Goal: Task Accomplishment & Management: Use online tool/utility

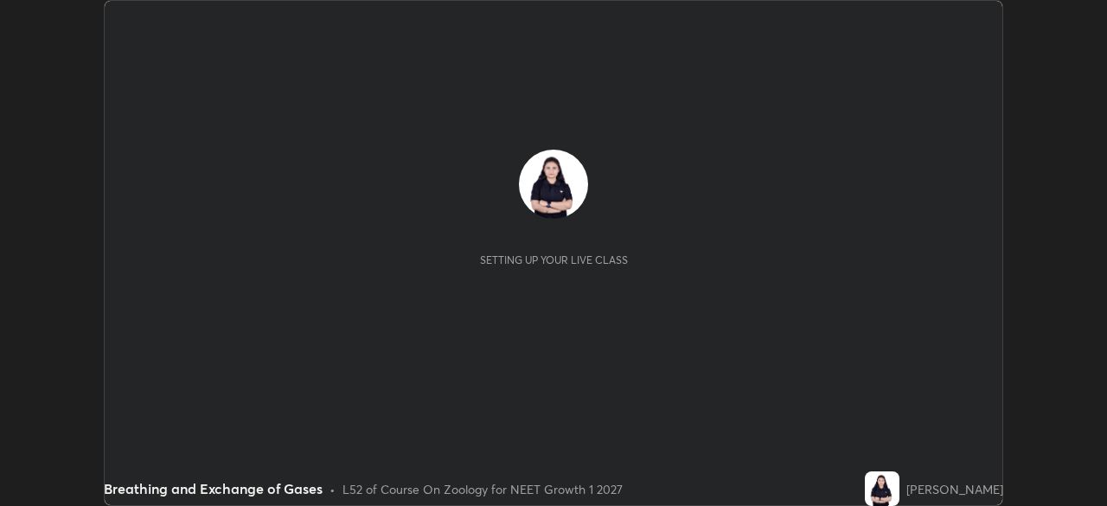
scroll to position [506, 1107]
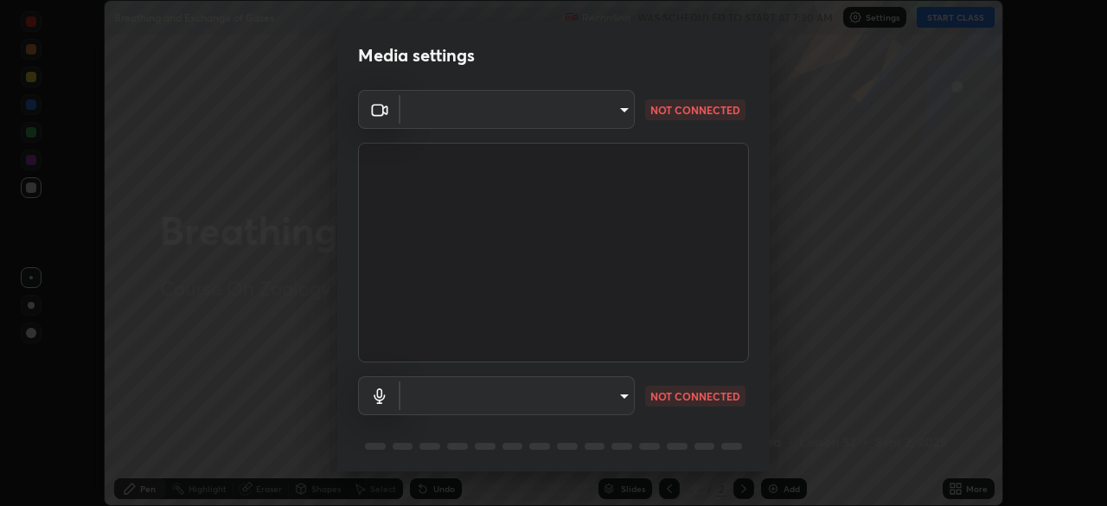
type input "5402053dac797fbd6203b9055fefd71c8703e877445e1219393e3e645ba4b0f2"
type input "communications"
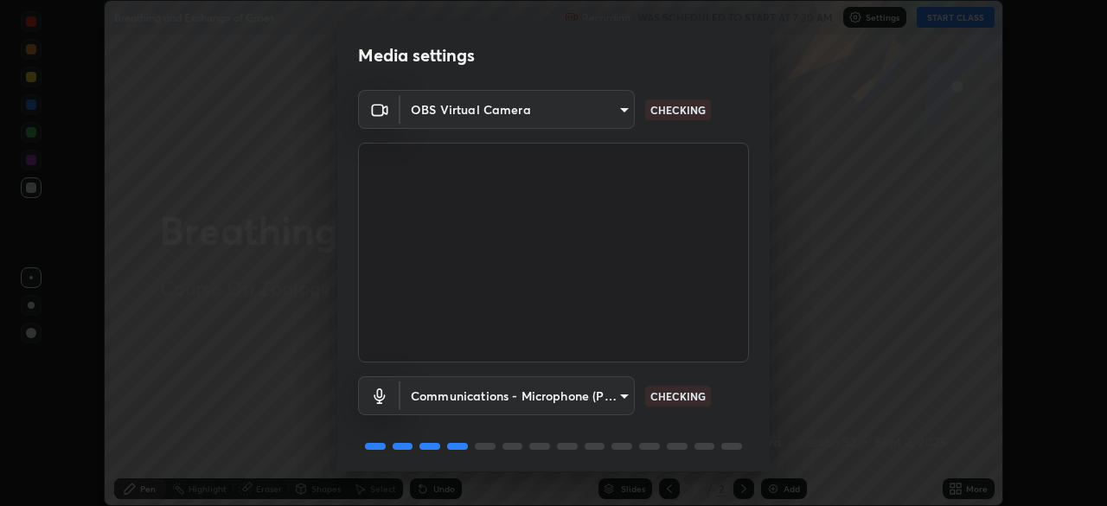
scroll to position [61, 0]
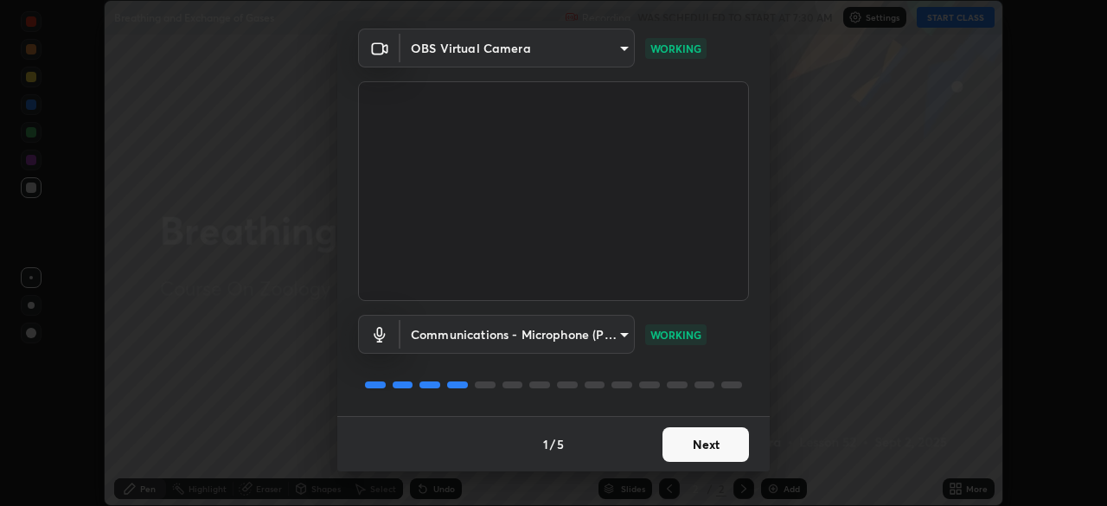
click at [695, 452] on button "Next" at bounding box center [705, 444] width 86 height 35
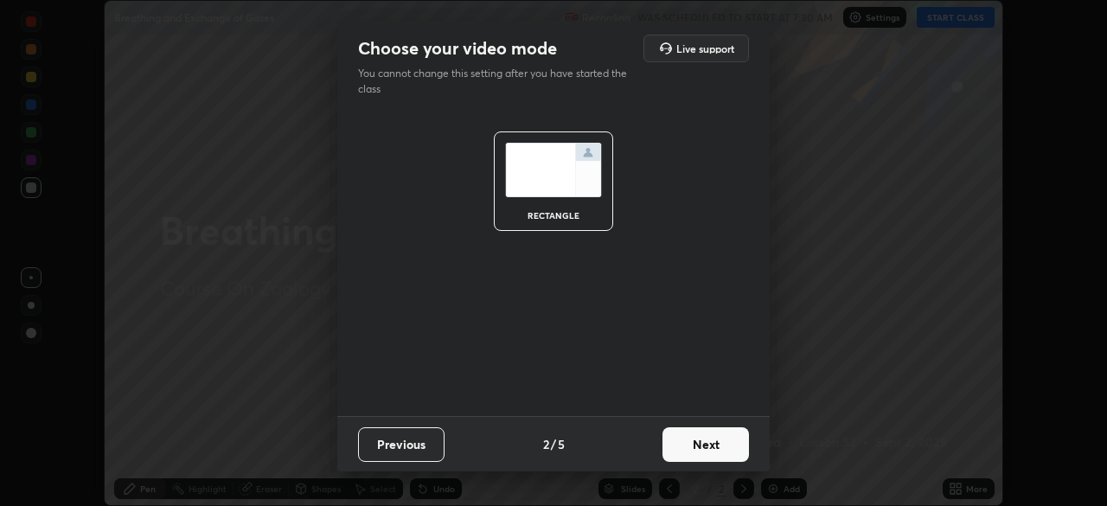
scroll to position [0, 0]
click at [702, 447] on button "Next" at bounding box center [705, 444] width 86 height 35
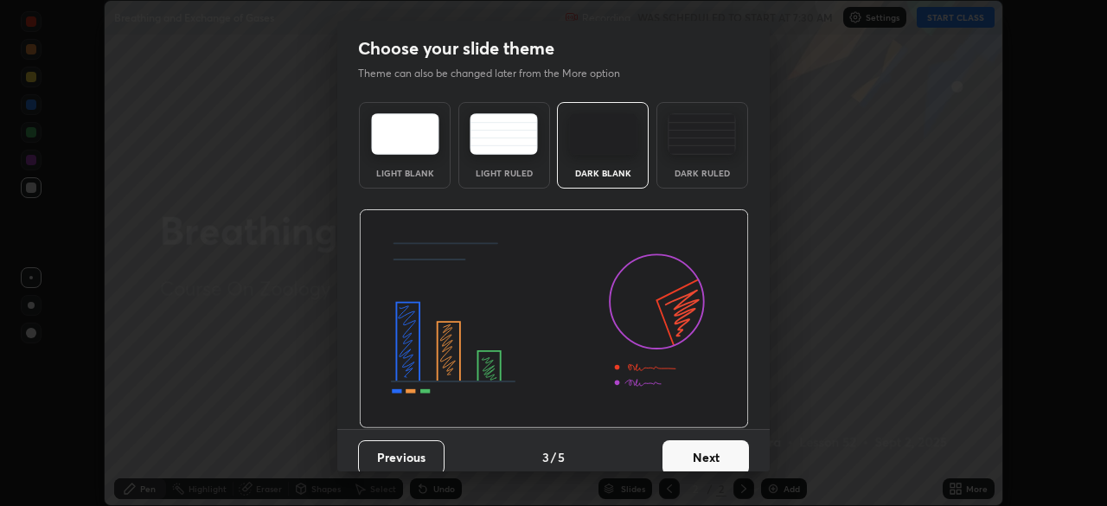
click at [699, 449] on button "Next" at bounding box center [705, 457] width 86 height 35
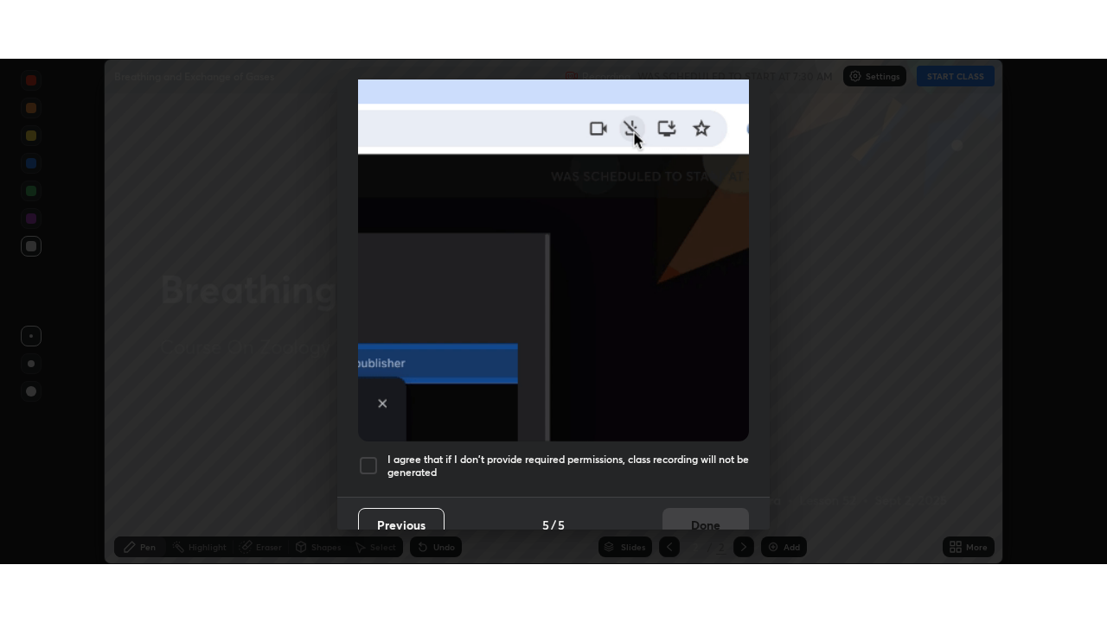
scroll to position [414, 0]
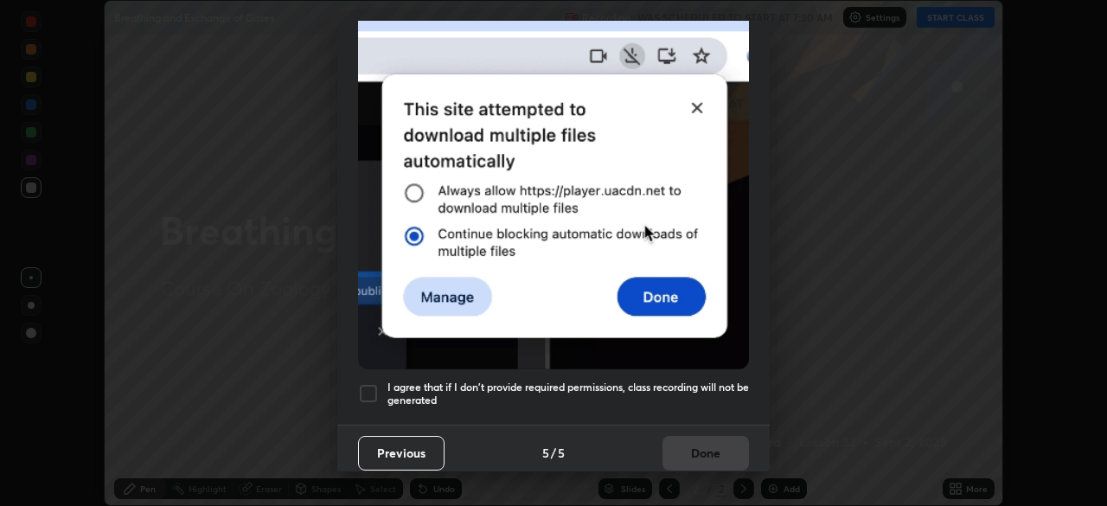
click at [650, 380] on h5 "I agree that if I don't provide required permissions, class recording will not …" at bounding box center [567, 393] width 361 height 27
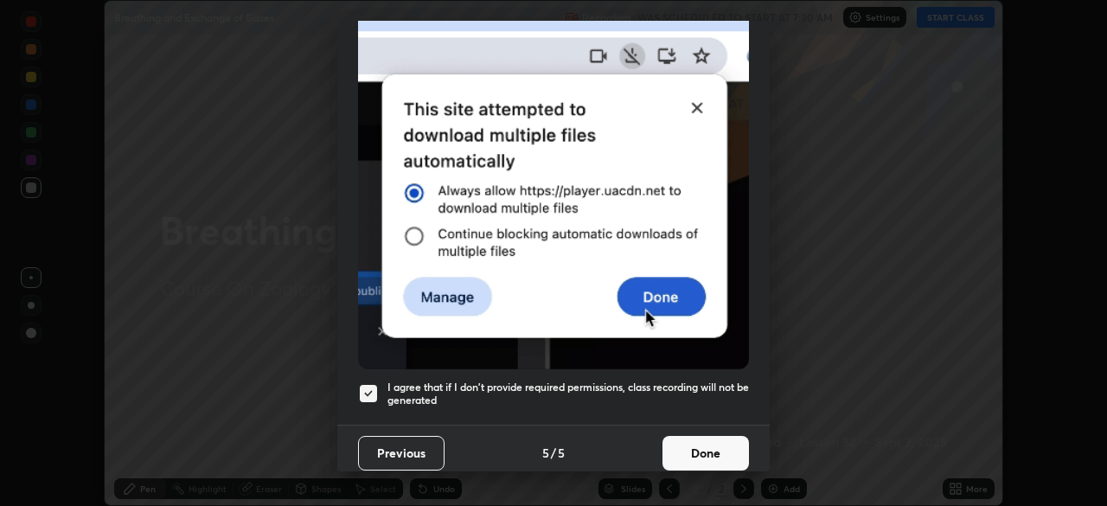
click at [692, 440] on button "Done" at bounding box center [705, 453] width 86 height 35
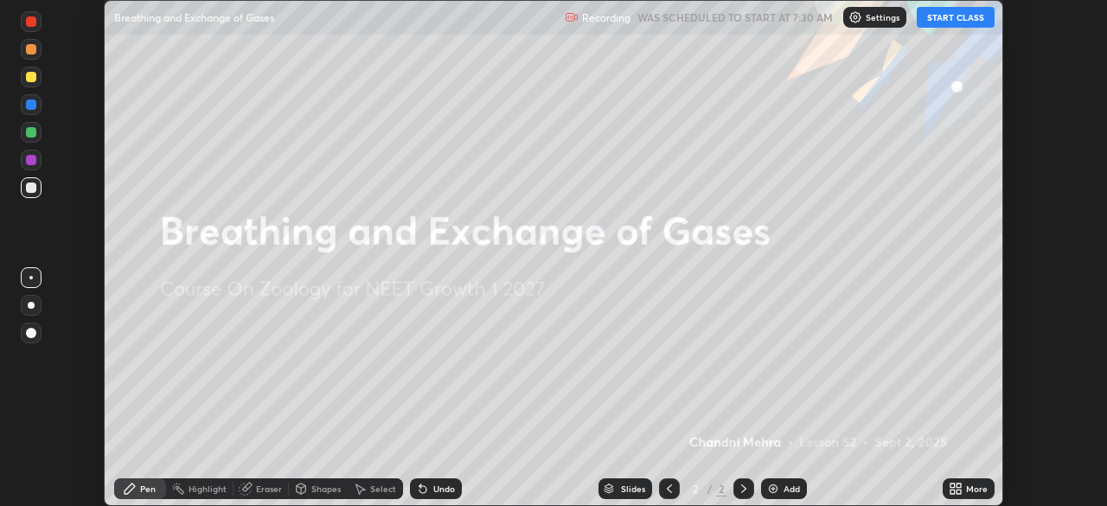
click at [961, 17] on button "START CLASS" at bounding box center [955, 17] width 78 height 21
click at [960, 483] on icon at bounding box center [958, 485] width 4 height 4
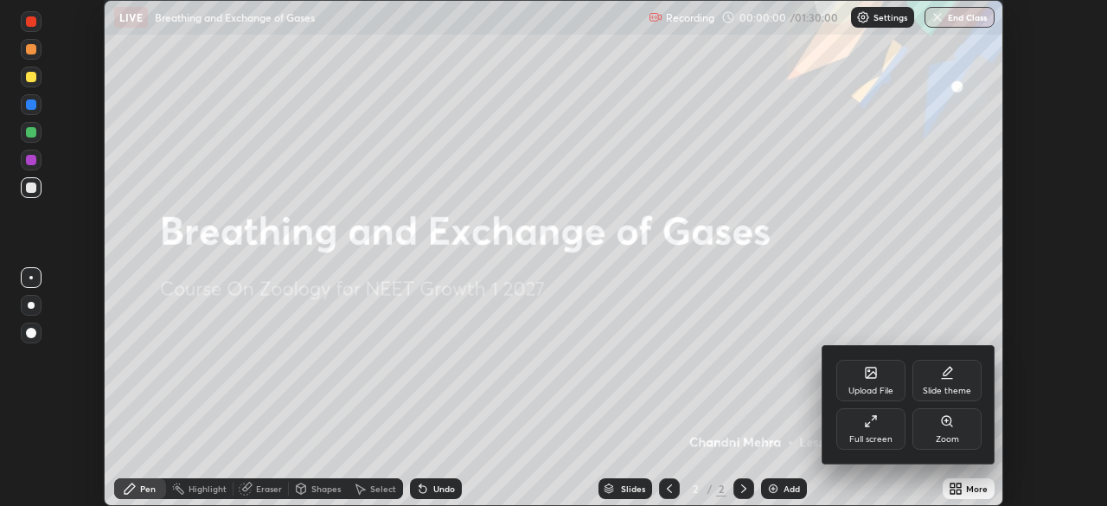
click at [878, 441] on div "Full screen" at bounding box center [870, 439] width 43 height 9
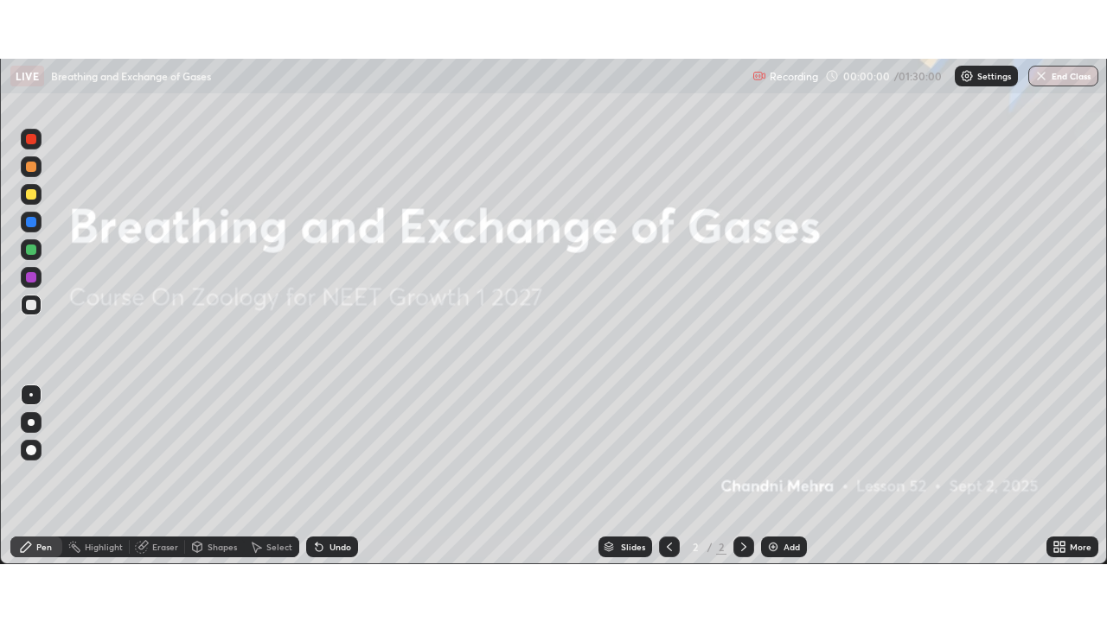
scroll to position [622, 1107]
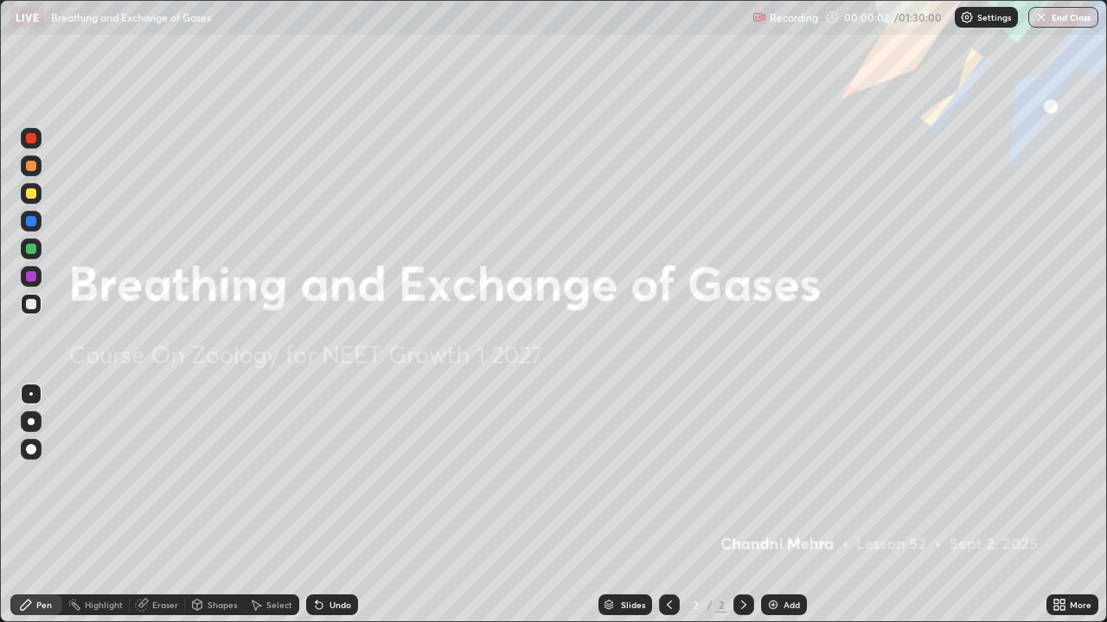
click at [787, 505] on div "Add" at bounding box center [791, 605] width 16 height 9
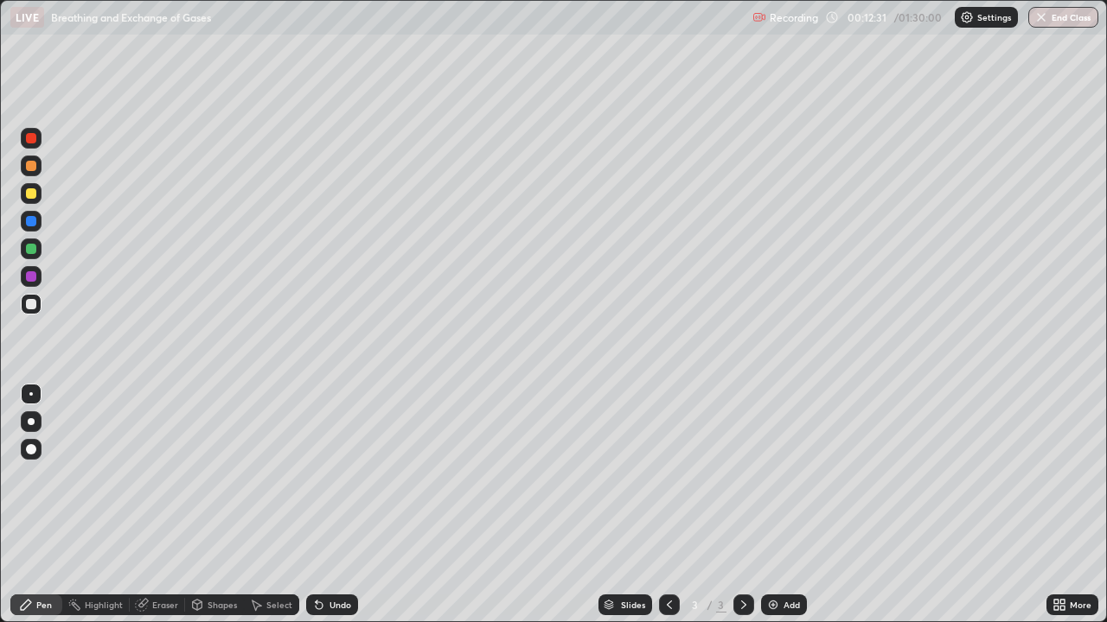
click at [32, 423] on div at bounding box center [31, 421] width 7 height 7
click at [34, 198] on div at bounding box center [31, 193] width 21 height 21
click at [38, 307] on div at bounding box center [31, 304] width 21 height 21
click at [316, 505] on icon at bounding box center [319, 606] width 7 height 7
click at [273, 505] on div "Select" at bounding box center [279, 605] width 26 height 9
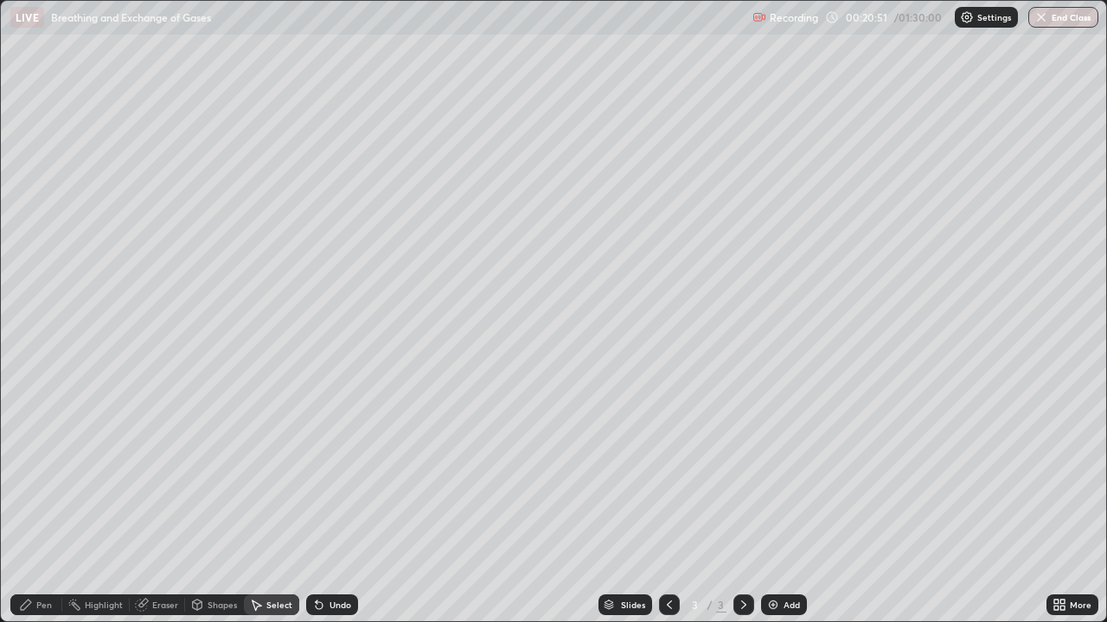
click at [53, 505] on div "Pen" at bounding box center [36, 605] width 52 height 21
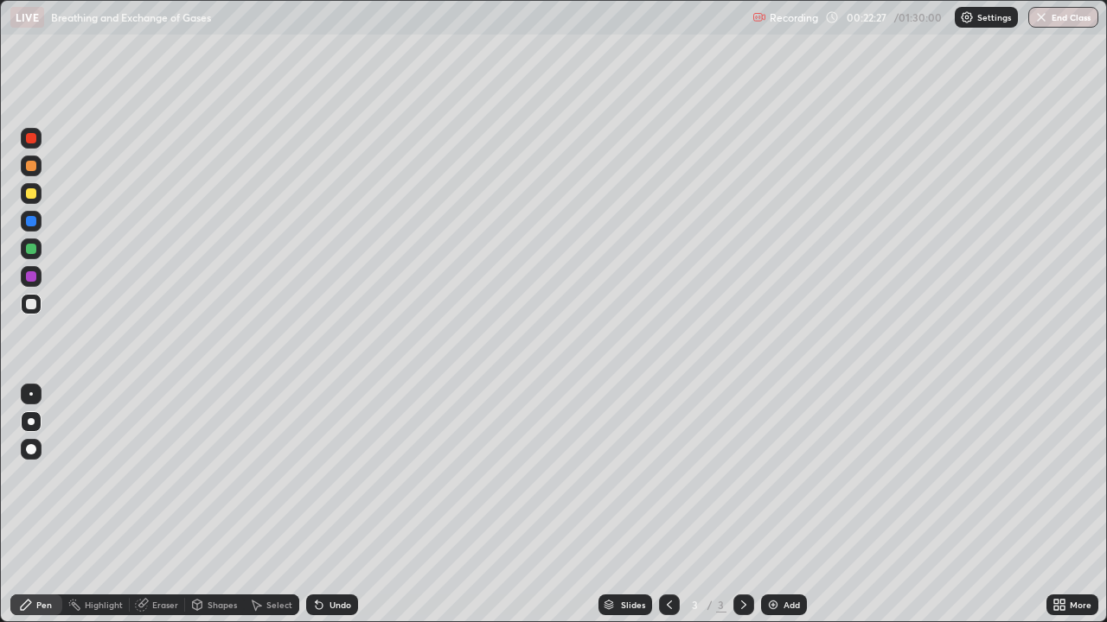
click at [772, 505] on div "Add" at bounding box center [784, 605] width 46 height 21
click at [29, 278] on div at bounding box center [31, 276] width 10 height 10
click at [27, 300] on div at bounding box center [31, 304] width 10 height 10
click at [323, 505] on div "Undo" at bounding box center [332, 605] width 52 height 21
click at [316, 505] on icon at bounding box center [319, 606] width 7 height 7
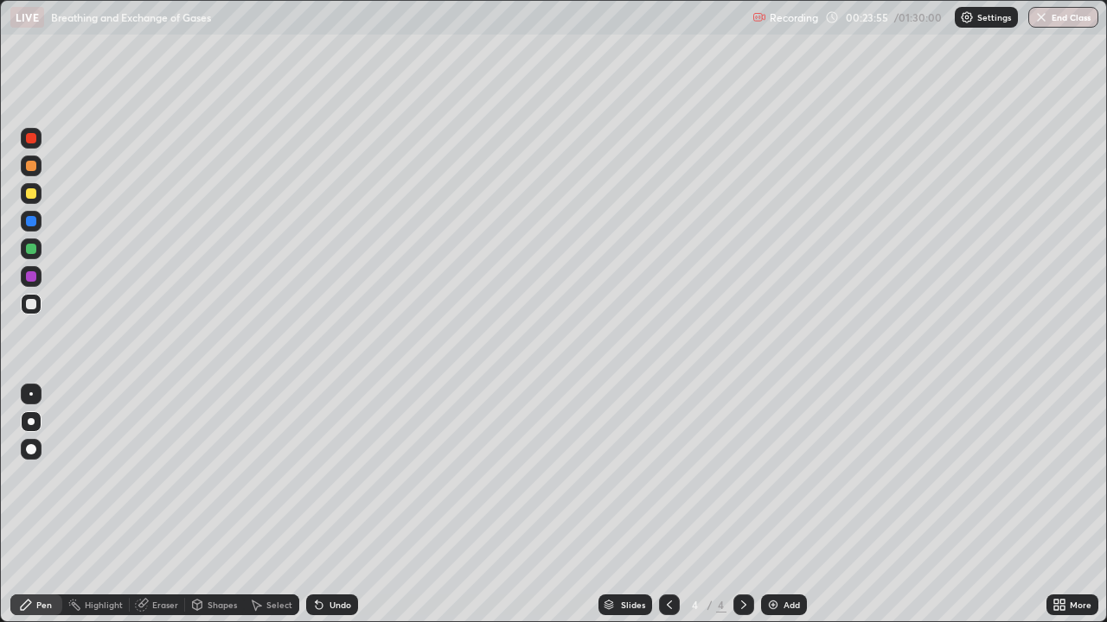
click at [325, 505] on div "Undo" at bounding box center [332, 605] width 52 height 21
click at [332, 505] on div "Undo" at bounding box center [340, 605] width 22 height 9
click at [331, 505] on div "Undo" at bounding box center [332, 605] width 52 height 21
click at [327, 505] on div "Undo" at bounding box center [332, 605] width 52 height 21
click at [325, 505] on div "Undo" at bounding box center [332, 605] width 52 height 21
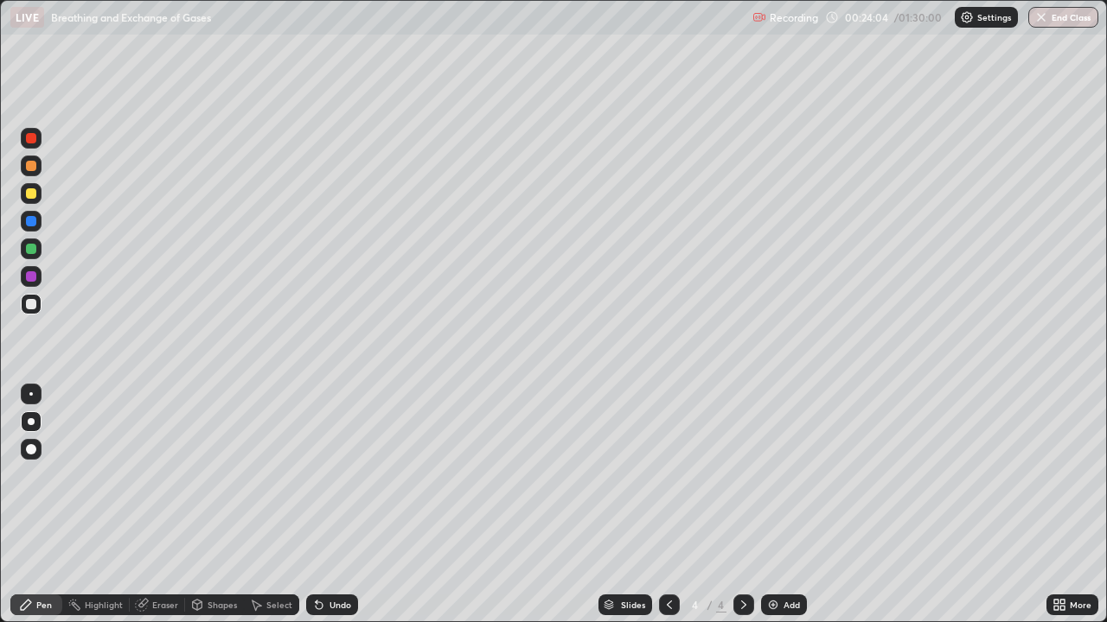
click at [325, 505] on div "Undo" at bounding box center [332, 605] width 52 height 21
click at [326, 505] on div "Undo" at bounding box center [332, 605] width 52 height 21
click at [325, 505] on div "Undo" at bounding box center [332, 605] width 52 height 21
click at [783, 505] on div "Add" at bounding box center [791, 605] width 16 height 9
click at [34, 195] on div at bounding box center [31, 193] width 10 height 10
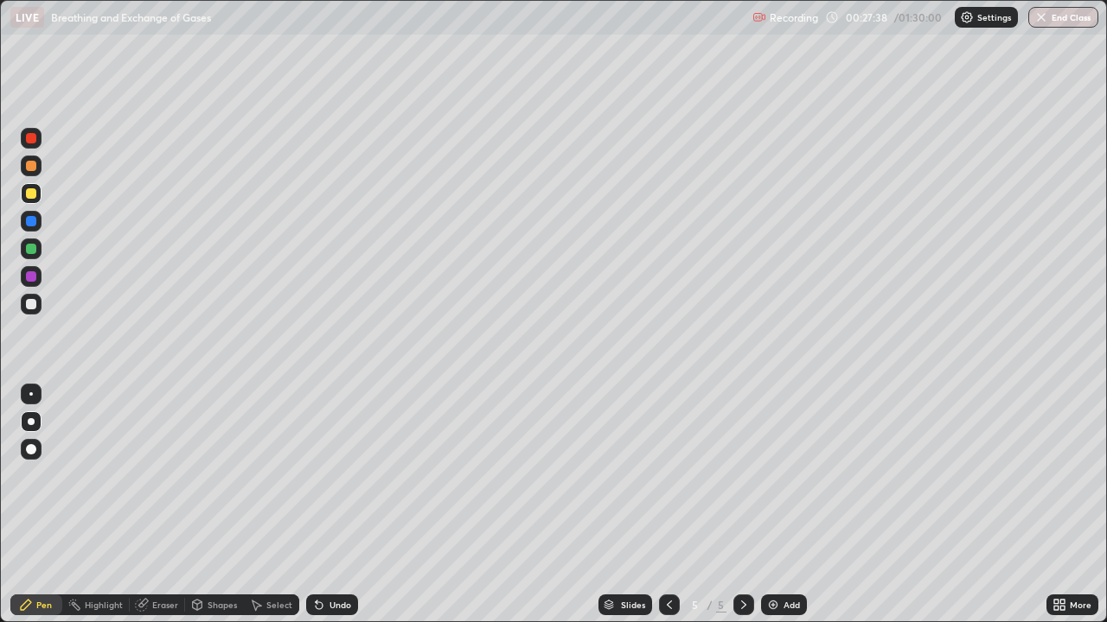
click at [319, 505] on icon at bounding box center [319, 606] width 7 height 7
click at [28, 303] on div at bounding box center [31, 304] width 10 height 10
click at [329, 505] on div "Undo" at bounding box center [340, 605] width 22 height 9
click at [342, 505] on div "Undo" at bounding box center [332, 605] width 52 height 21
click at [329, 505] on div "Undo" at bounding box center [340, 605] width 22 height 9
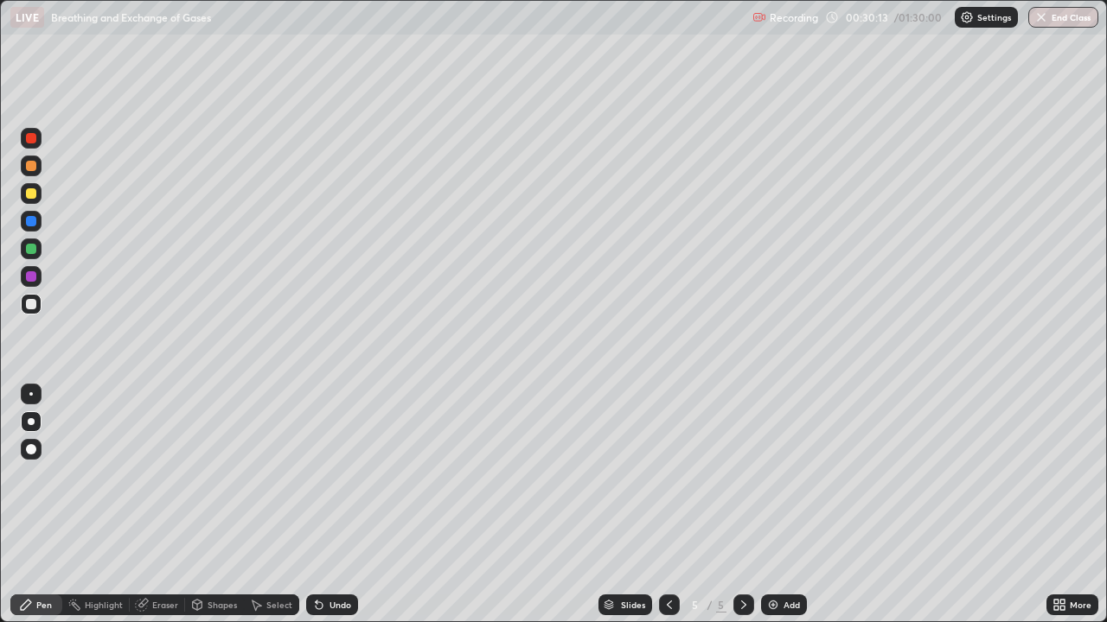
click at [329, 505] on div "Undo" at bounding box center [340, 605] width 22 height 9
click at [335, 505] on div "Undo" at bounding box center [340, 605] width 22 height 9
click at [350, 505] on div "Undo" at bounding box center [332, 605] width 52 height 21
click at [349, 505] on div "Undo" at bounding box center [332, 605] width 52 height 21
click at [353, 505] on div "Undo" at bounding box center [332, 605] width 52 height 21
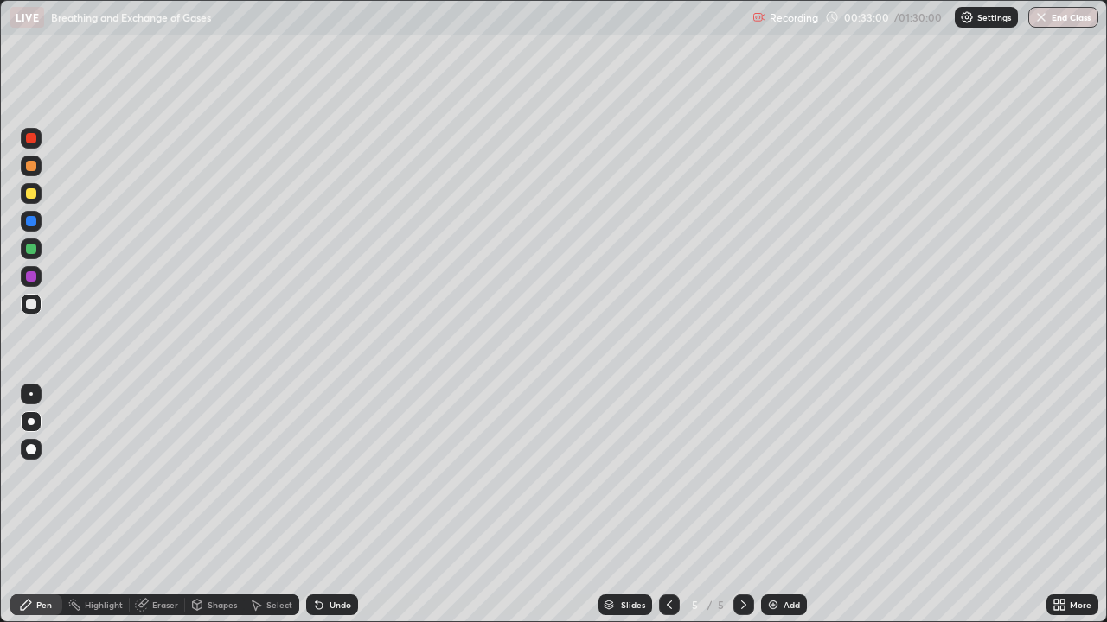
click at [353, 505] on div "Undo" at bounding box center [332, 605] width 52 height 21
click at [352, 505] on div "Undo" at bounding box center [332, 605] width 52 height 21
click at [350, 505] on div "Undo" at bounding box center [332, 605] width 52 height 21
click at [347, 505] on div "Undo" at bounding box center [332, 605] width 52 height 21
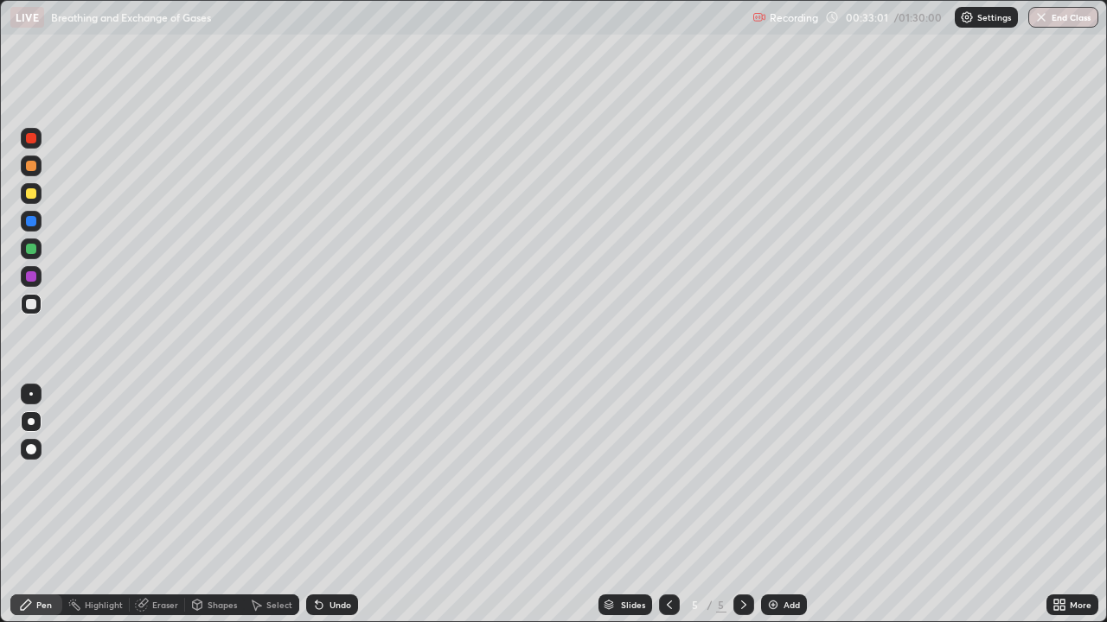
click at [350, 505] on div "Undo" at bounding box center [332, 605] width 52 height 21
click at [34, 193] on div at bounding box center [31, 193] width 10 height 10
click at [330, 505] on div "Undo" at bounding box center [340, 605] width 22 height 9
click at [32, 308] on div at bounding box center [31, 304] width 10 height 10
click at [780, 505] on div "Add" at bounding box center [784, 605] width 46 height 21
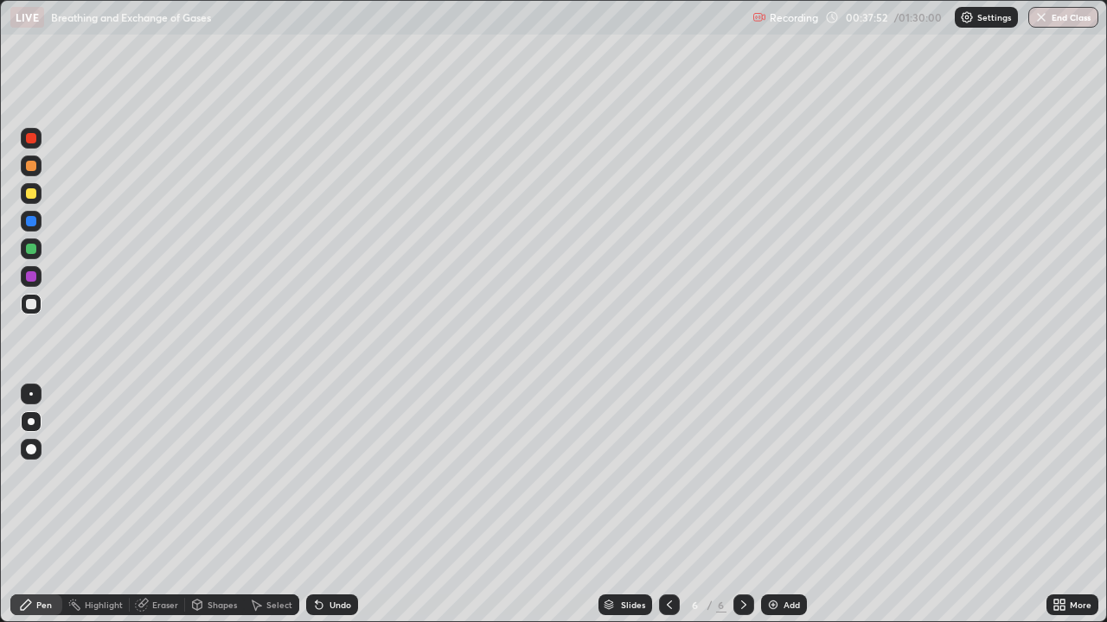
click at [31, 195] on div at bounding box center [31, 193] width 10 height 10
click at [316, 505] on icon at bounding box center [319, 606] width 7 height 7
click at [319, 505] on icon at bounding box center [319, 606] width 7 height 7
click at [339, 505] on div "Undo" at bounding box center [340, 605] width 22 height 9
click at [666, 505] on icon at bounding box center [669, 605] width 14 height 14
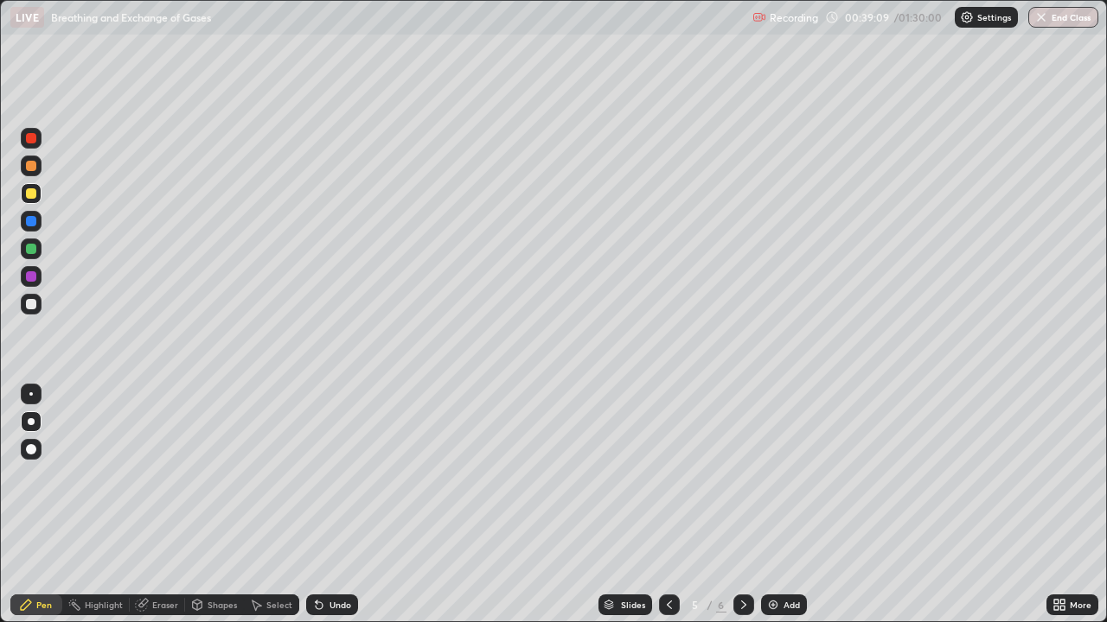
click at [741, 505] on icon at bounding box center [743, 605] width 5 height 9
click at [35, 308] on div at bounding box center [31, 304] width 10 height 10
click at [319, 505] on icon at bounding box center [319, 606] width 7 height 7
click at [316, 505] on icon at bounding box center [319, 606] width 7 height 7
click at [163, 505] on div "Eraser" at bounding box center [165, 605] width 26 height 9
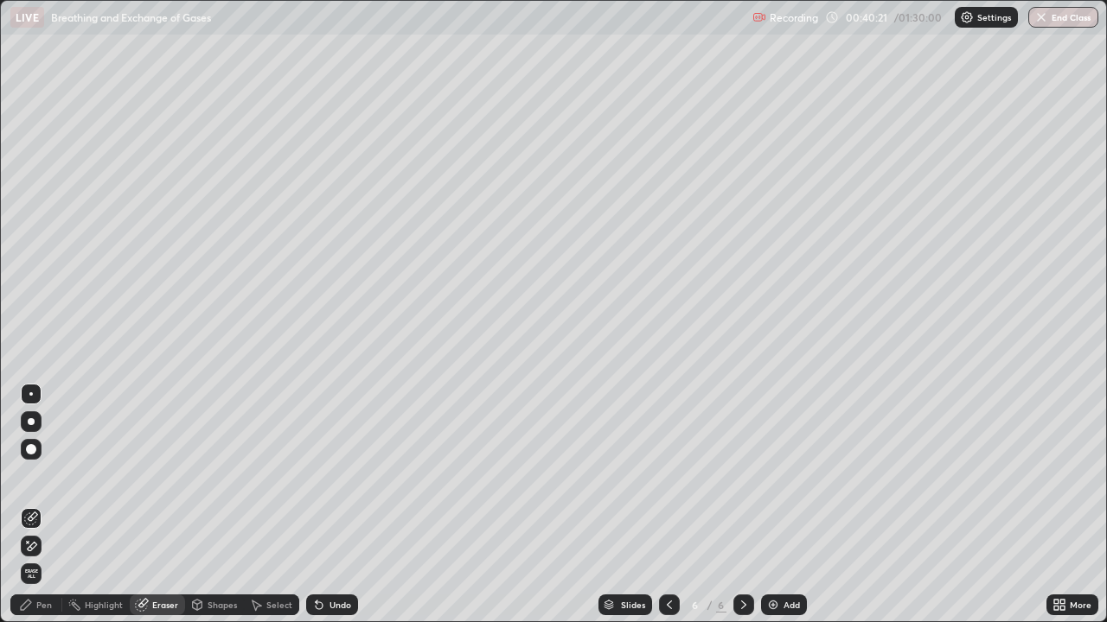
click at [54, 505] on div "Pen" at bounding box center [36, 605] width 52 height 21
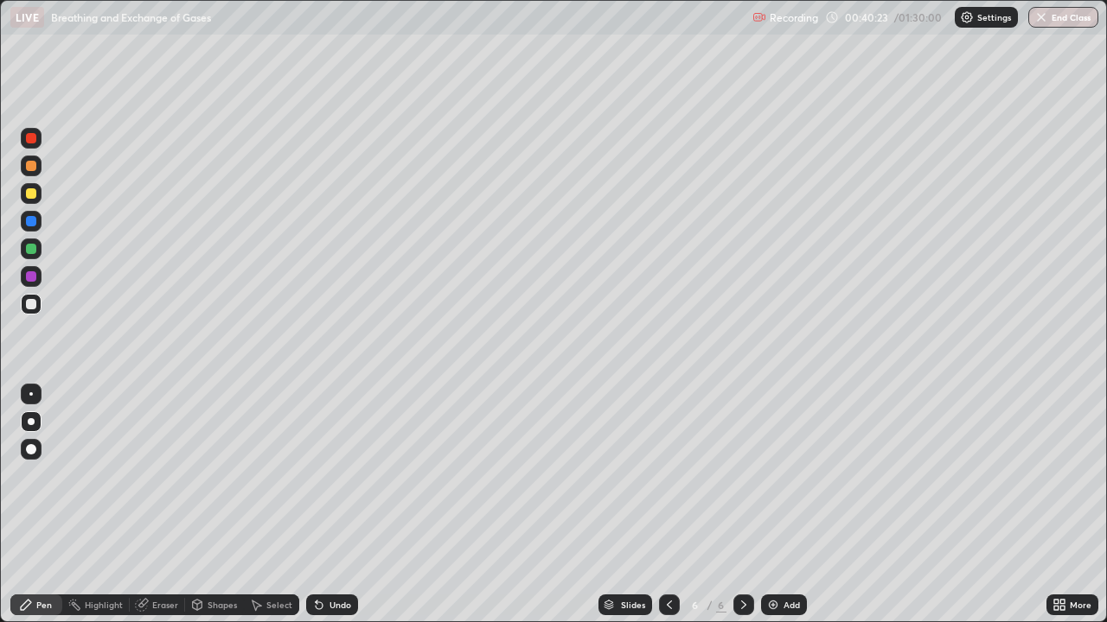
click at [29, 192] on div at bounding box center [31, 193] width 10 height 10
click at [29, 307] on div at bounding box center [31, 304] width 10 height 10
click at [336, 505] on div "Undo" at bounding box center [340, 605] width 22 height 9
click at [32, 200] on div at bounding box center [31, 193] width 21 height 21
click at [35, 306] on div at bounding box center [31, 304] width 10 height 10
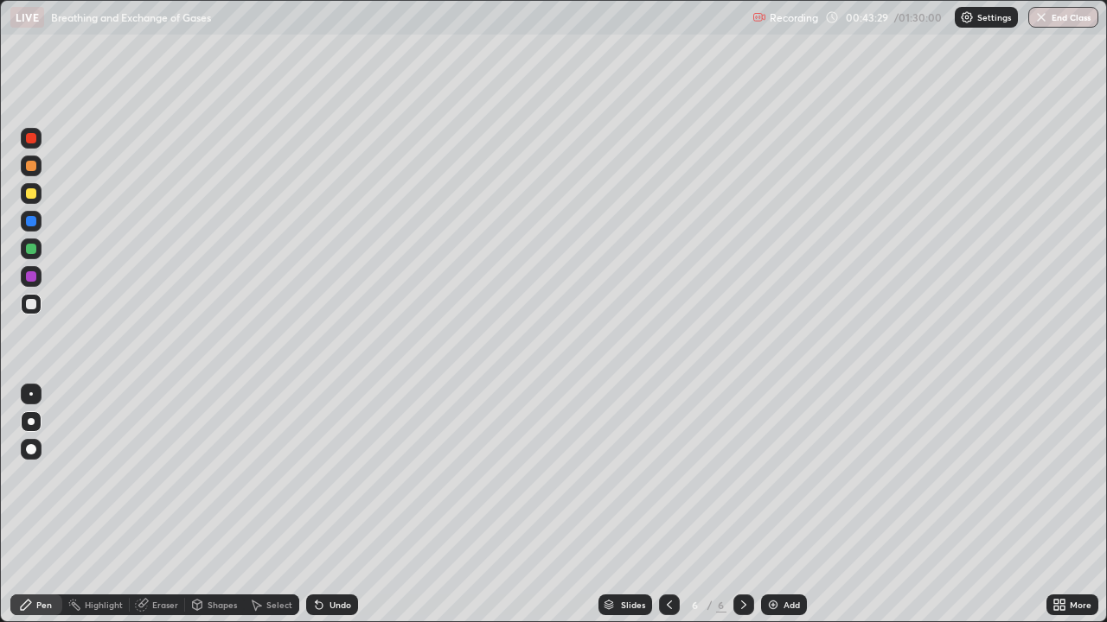
click at [324, 505] on div "Undo" at bounding box center [332, 605] width 52 height 21
click at [322, 505] on icon at bounding box center [319, 605] width 14 height 14
click at [316, 505] on icon at bounding box center [317, 602] width 2 height 2
click at [33, 167] on div at bounding box center [31, 166] width 10 height 10
click at [322, 505] on icon at bounding box center [319, 605] width 14 height 14
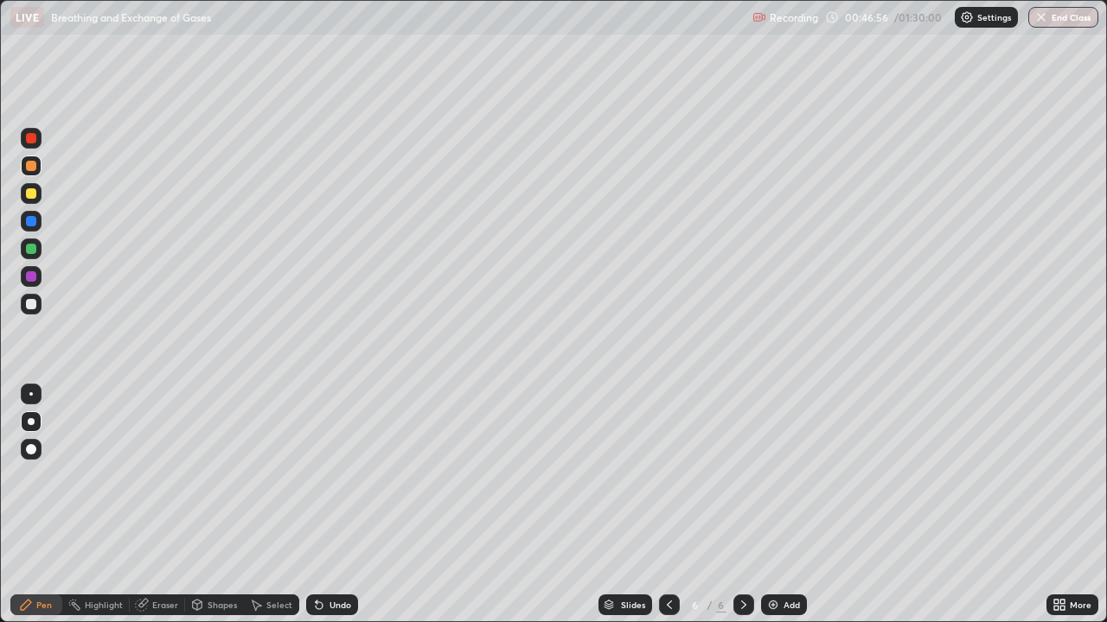
click at [35, 142] on div at bounding box center [31, 138] width 10 height 10
click at [335, 505] on div "Undo" at bounding box center [340, 605] width 22 height 9
click at [346, 505] on div "Undo" at bounding box center [332, 605] width 52 height 21
click at [788, 505] on div "Add" at bounding box center [784, 605] width 46 height 21
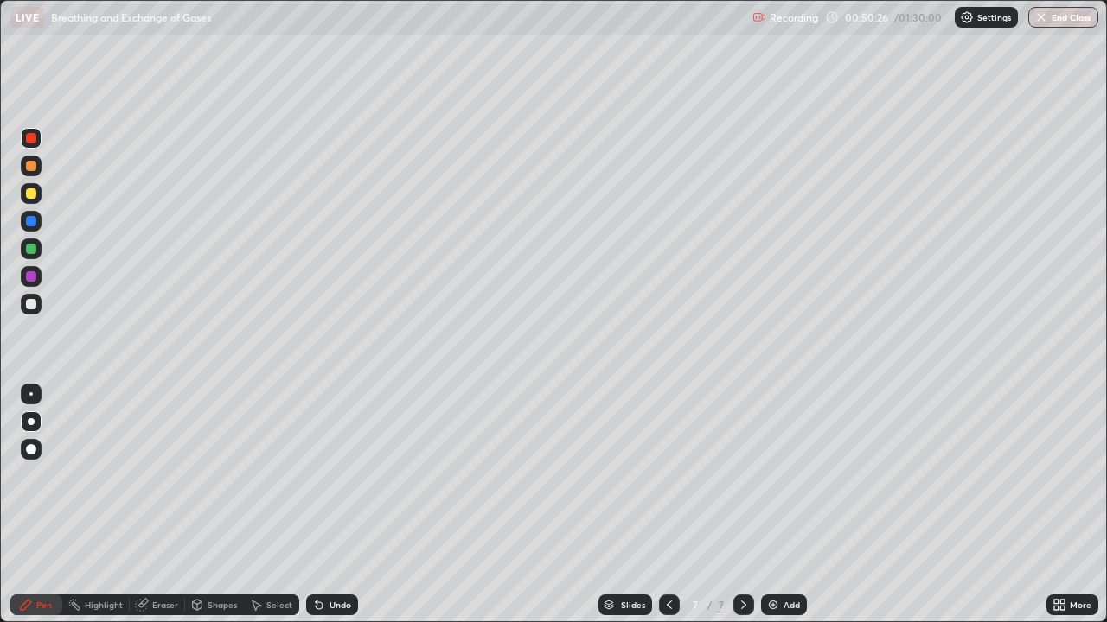
click at [33, 191] on div at bounding box center [31, 193] width 10 height 10
click at [316, 505] on icon at bounding box center [319, 606] width 7 height 7
click at [333, 505] on div "Undo" at bounding box center [332, 605] width 52 height 21
click at [32, 301] on div at bounding box center [31, 304] width 10 height 10
click at [33, 195] on div at bounding box center [31, 193] width 10 height 10
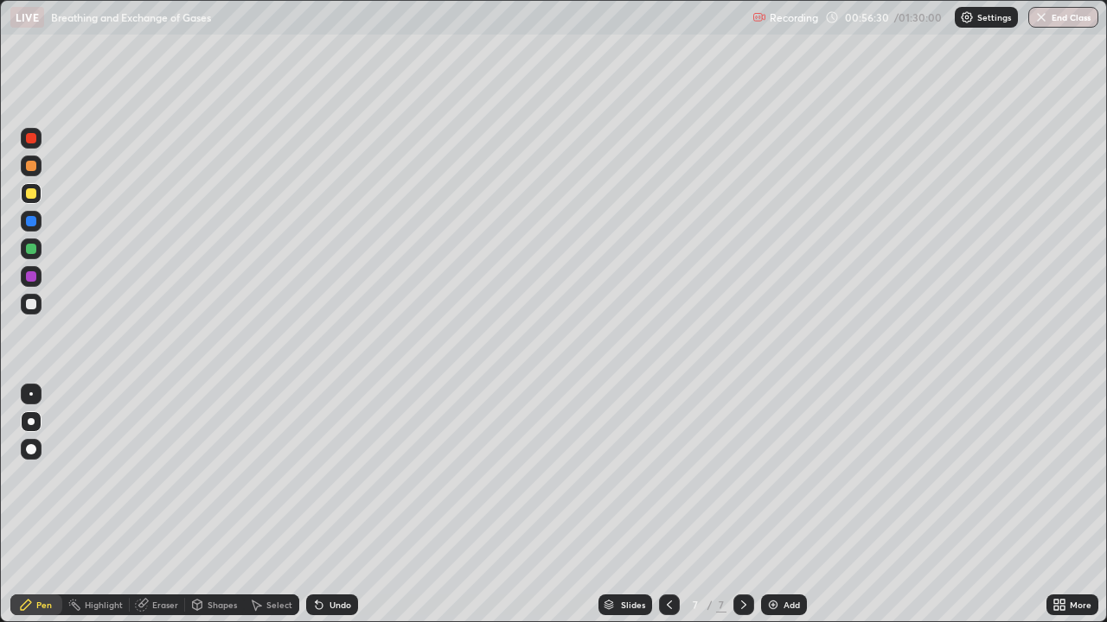
click at [788, 505] on div "Add" at bounding box center [784, 605] width 46 height 21
click at [31, 193] on div at bounding box center [31, 193] width 10 height 10
click at [322, 505] on icon at bounding box center [319, 605] width 14 height 14
click at [323, 505] on icon at bounding box center [319, 605] width 14 height 14
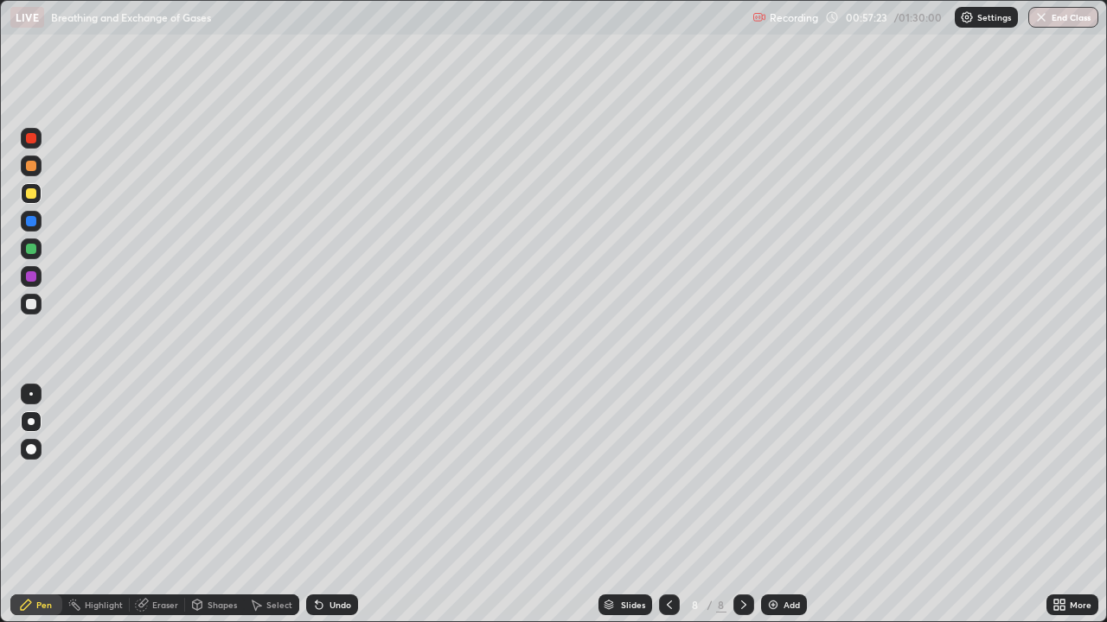
click at [322, 505] on icon at bounding box center [319, 605] width 14 height 14
click at [316, 505] on icon at bounding box center [317, 602] width 2 height 2
click at [453, 505] on div "Slides 8 / 8 Add" at bounding box center [702, 605] width 688 height 35
click at [456, 505] on div "Slides 8 / 8 Add" at bounding box center [702, 605] width 688 height 35
click at [459, 505] on div "Slides 8 / 8 Add" at bounding box center [702, 605] width 688 height 35
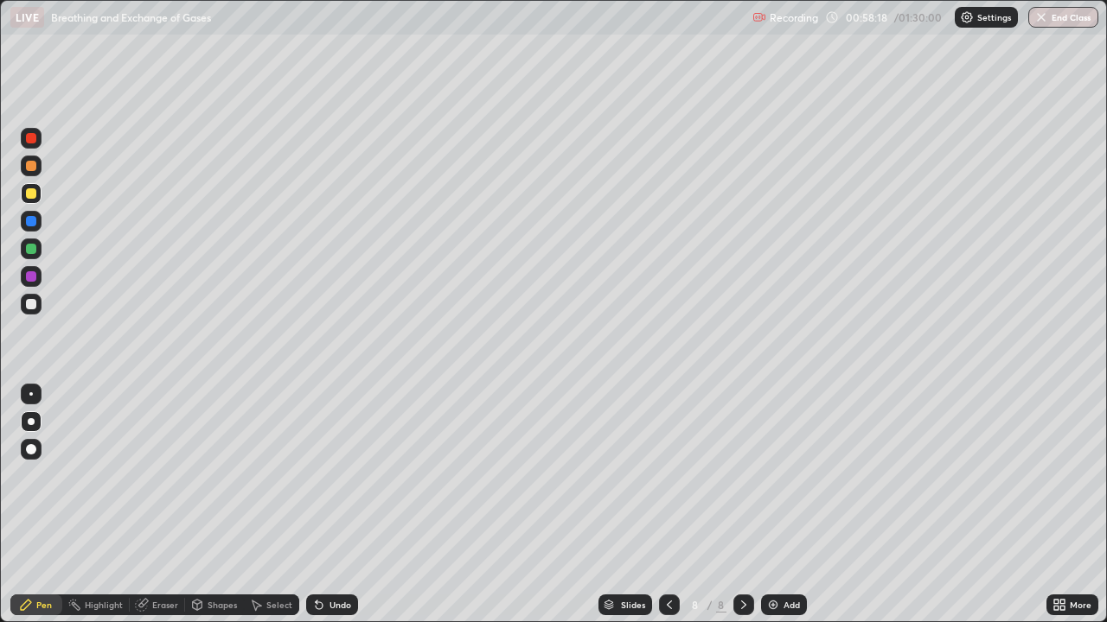
click at [26, 281] on div at bounding box center [31, 276] width 21 height 21
click at [30, 303] on div at bounding box center [31, 304] width 10 height 10
click at [32, 195] on div at bounding box center [31, 193] width 10 height 10
click at [33, 163] on div at bounding box center [31, 166] width 10 height 10
click at [29, 143] on div at bounding box center [31, 138] width 10 height 10
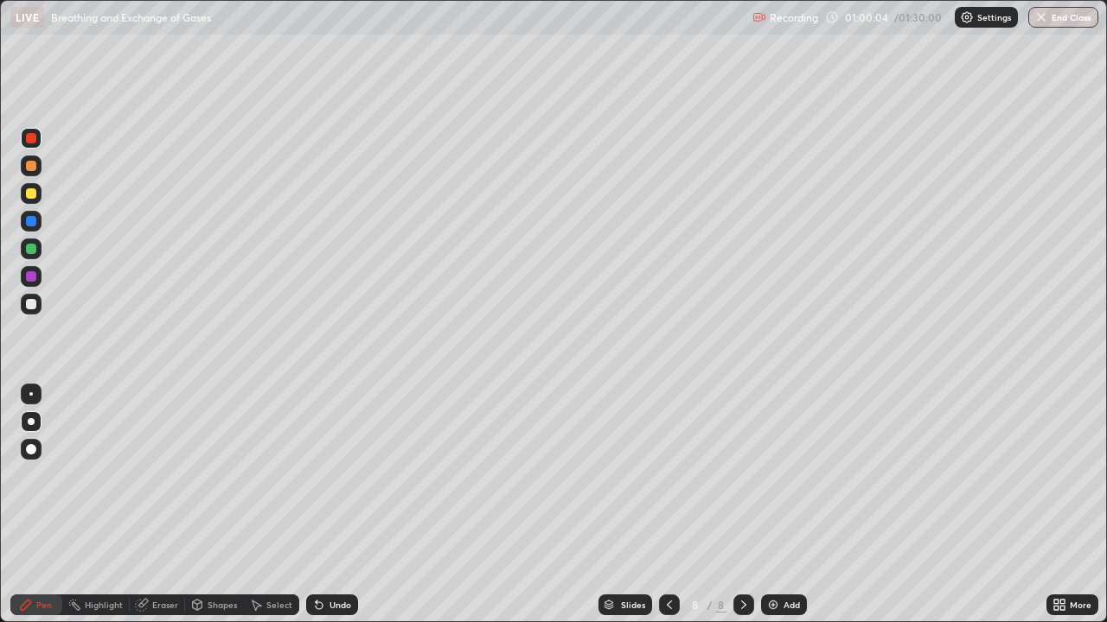
click at [346, 505] on div "Undo" at bounding box center [332, 605] width 52 height 21
click at [35, 252] on div at bounding box center [31, 249] width 10 height 10
click at [667, 505] on icon at bounding box center [669, 605] width 14 height 14
click at [33, 304] on div at bounding box center [31, 304] width 10 height 10
click at [321, 505] on div "Undo" at bounding box center [332, 605] width 52 height 21
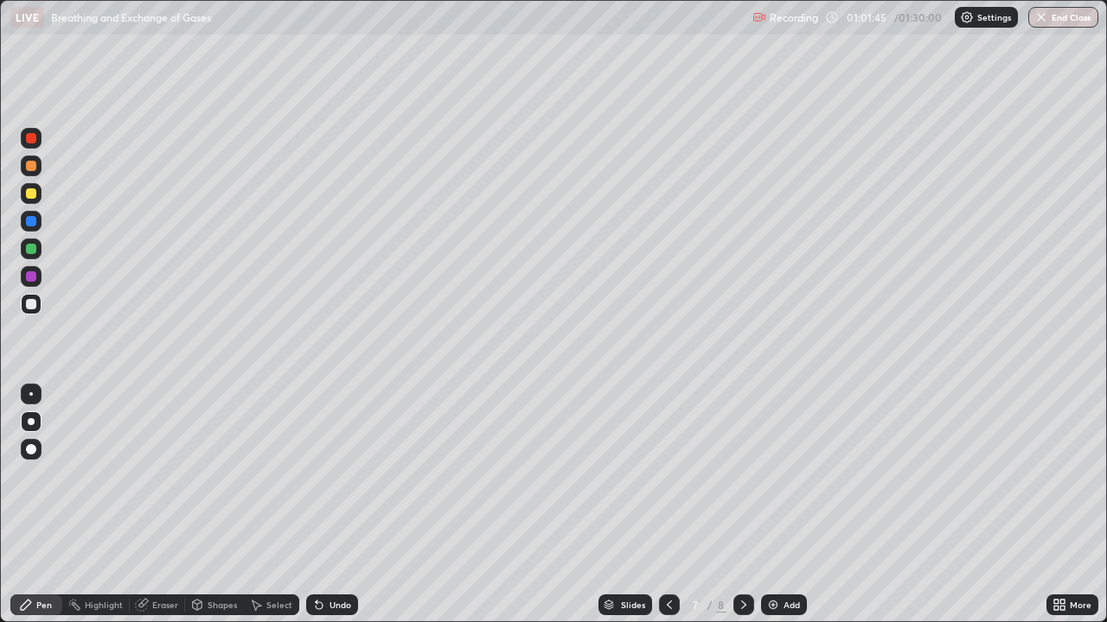
click at [316, 505] on icon at bounding box center [319, 606] width 7 height 7
click at [743, 505] on icon at bounding box center [744, 605] width 14 height 14
click at [29, 192] on div at bounding box center [31, 193] width 10 height 10
click at [393, 505] on div "Slides 8 / 8 Add" at bounding box center [702, 605] width 688 height 35
click at [780, 505] on div "Add" at bounding box center [784, 605] width 46 height 21
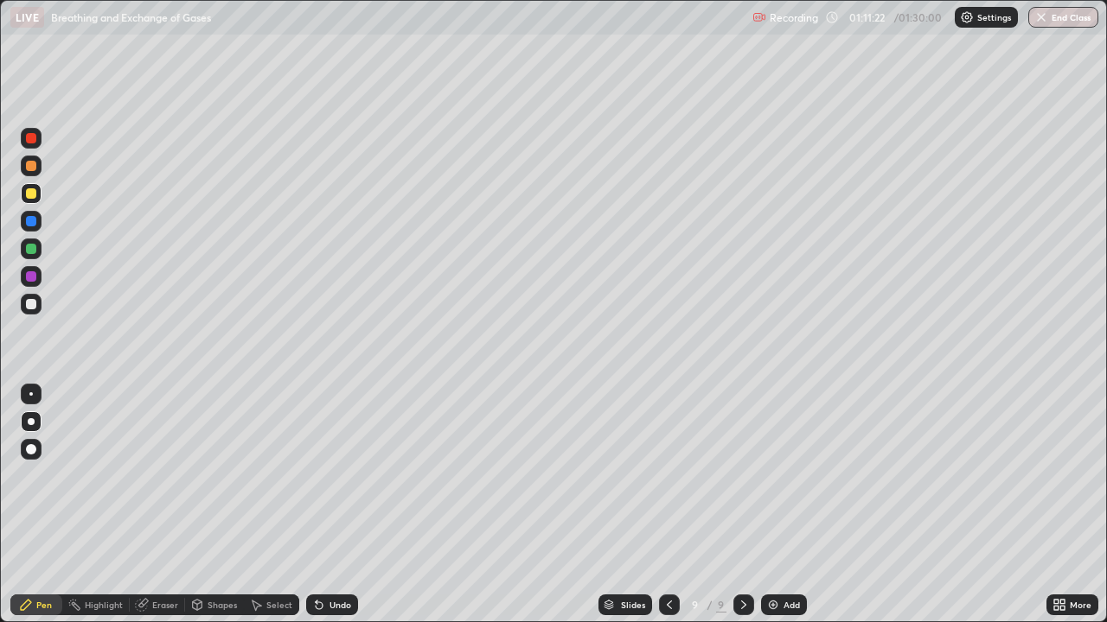
click at [33, 305] on div at bounding box center [31, 304] width 10 height 10
click at [329, 505] on div "Undo" at bounding box center [332, 605] width 52 height 21
click at [329, 505] on div "Undo" at bounding box center [340, 605] width 22 height 9
click at [324, 505] on div "Undo" at bounding box center [332, 605] width 52 height 21
click at [339, 505] on div "Undo" at bounding box center [340, 605] width 22 height 9
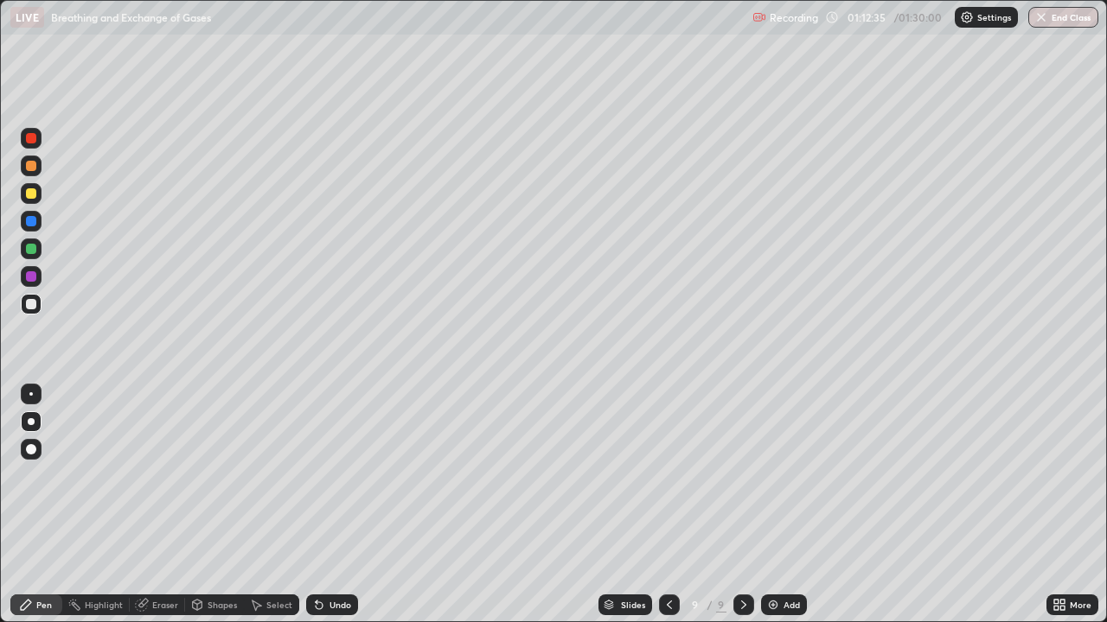
click at [330, 505] on div "Undo" at bounding box center [340, 605] width 22 height 9
click at [29, 144] on div at bounding box center [31, 138] width 21 height 21
click at [35, 251] on div at bounding box center [31, 249] width 10 height 10
click at [31, 277] on div at bounding box center [31, 276] width 10 height 10
click at [32, 194] on div at bounding box center [31, 193] width 10 height 10
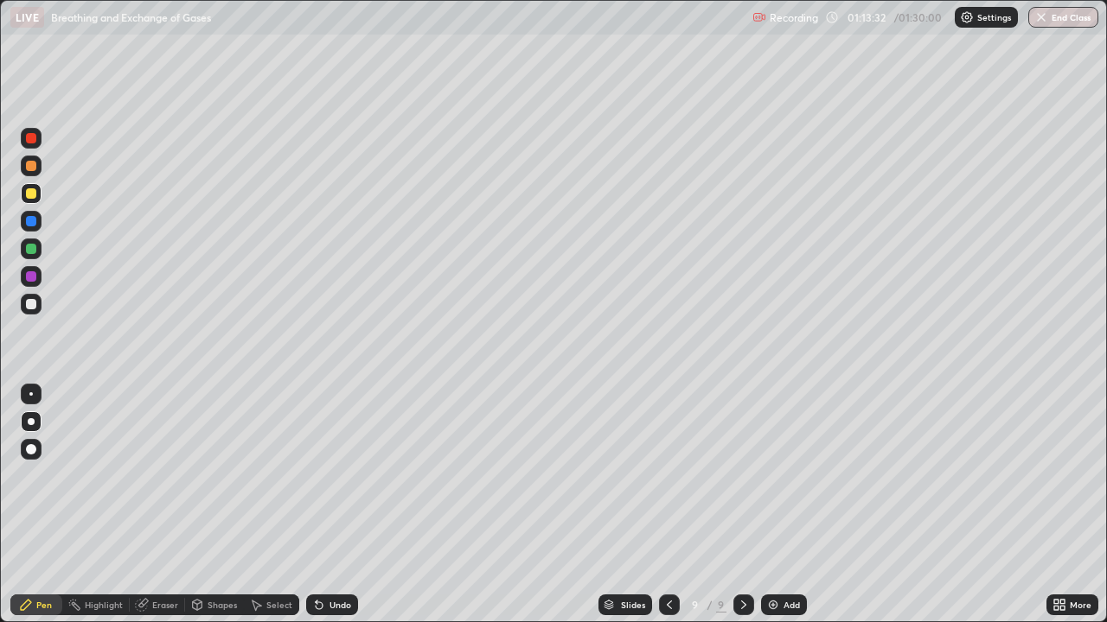
click at [31, 168] on div at bounding box center [31, 166] width 10 height 10
click at [341, 505] on div "Undo" at bounding box center [340, 605] width 22 height 9
click at [339, 505] on div "Undo" at bounding box center [340, 605] width 22 height 9
click at [341, 505] on div "Undo" at bounding box center [332, 605] width 52 height 21
click at [345, 505] on div "Undo" at bounding box center [340, 605] width 22 height 9
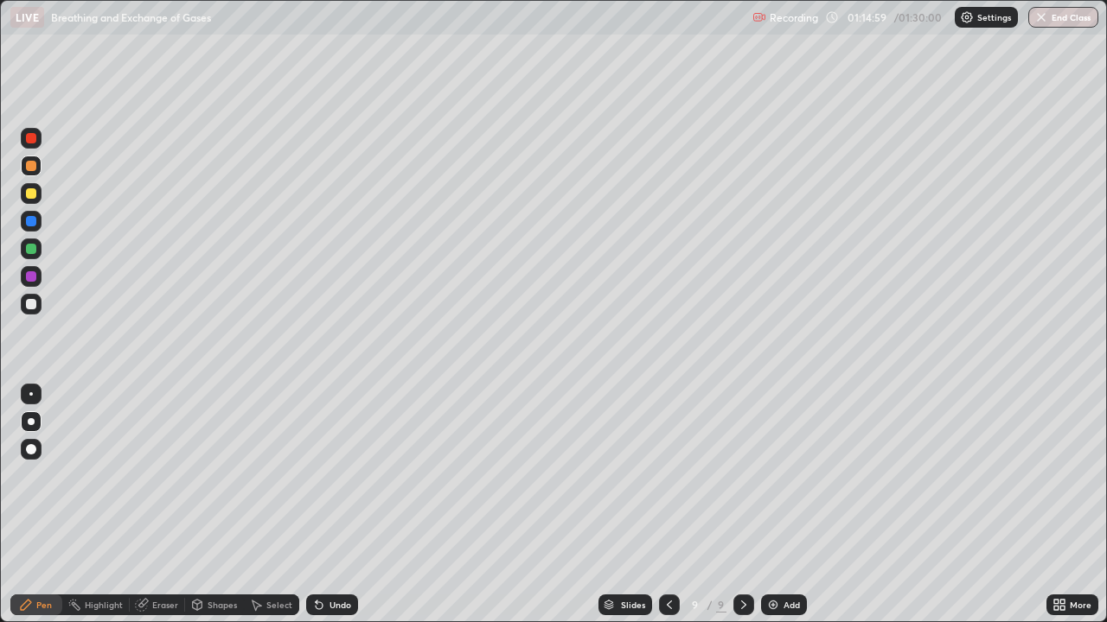
click at [345, 505] on div "Undo" at bounding box center [340, 605] width 22 height 9
click at [320, 505] on icon at bounding box center [319, 605] width 14 height 14
click at [1050, 18] on button "End Class" at bounding box center [1063, 17] width 70 height 21
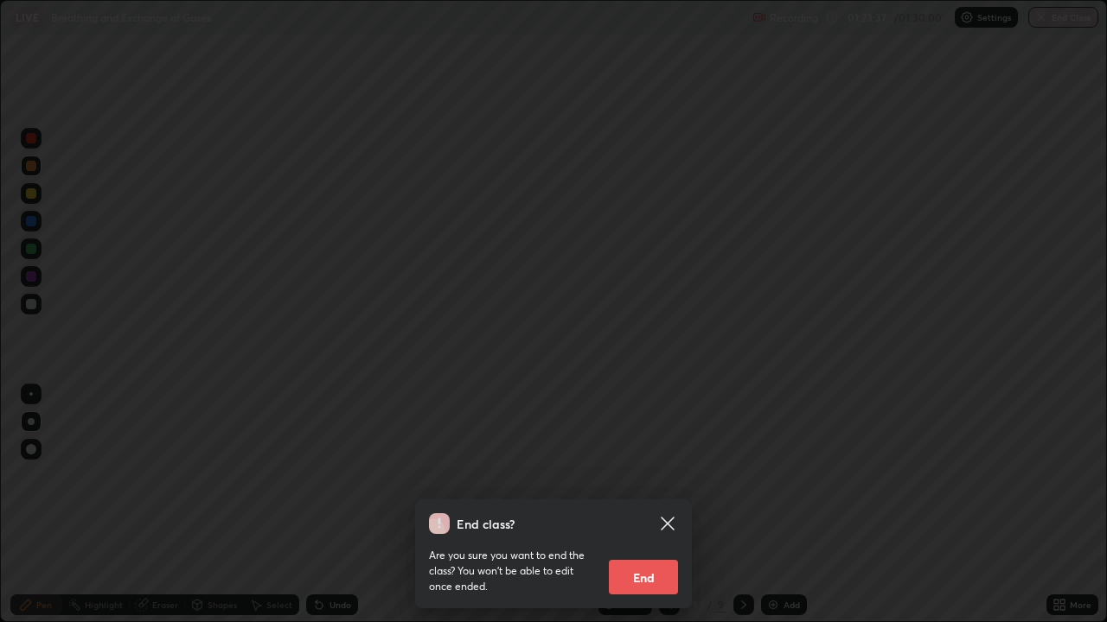
click at [629, 505] on button "End" at bounding box center [643, 577] width 69 height 35
